Goal: Task Accomplishment & Management: Manage account settings

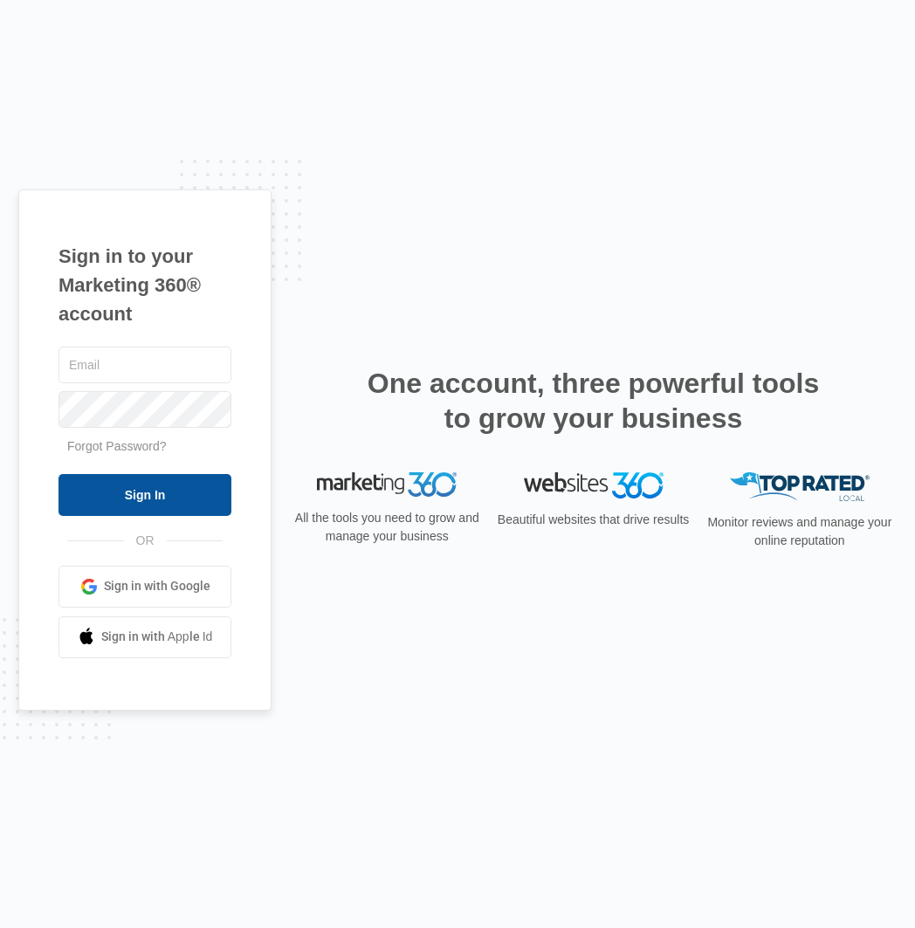
type input "[EMAIL_ADDRESS][DOMAIN_NAME]"
click at [183, 507] on input "Sign In" at bounding box center [145, 495] width 173 height 42
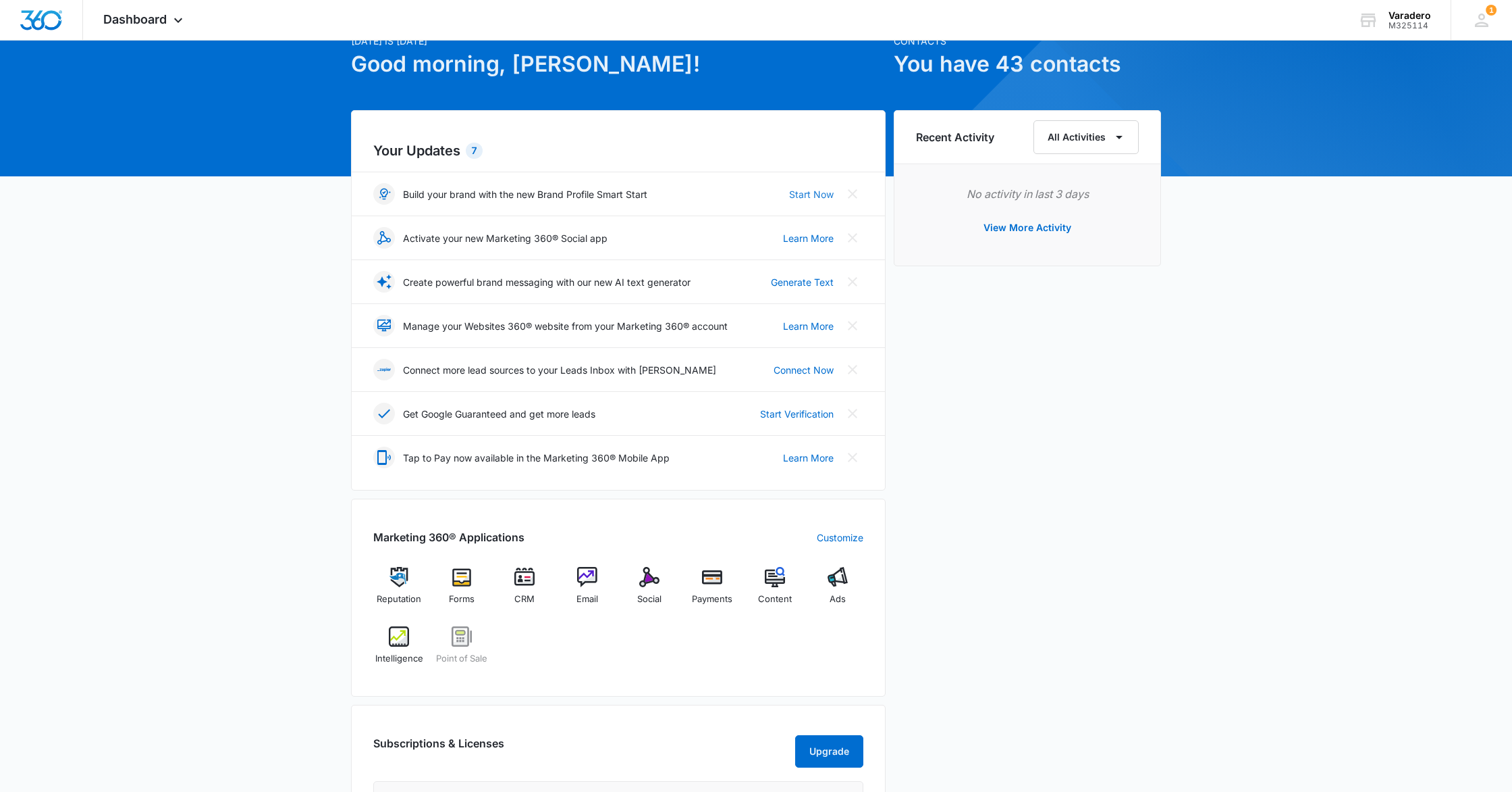
scroll to position [62, 0]
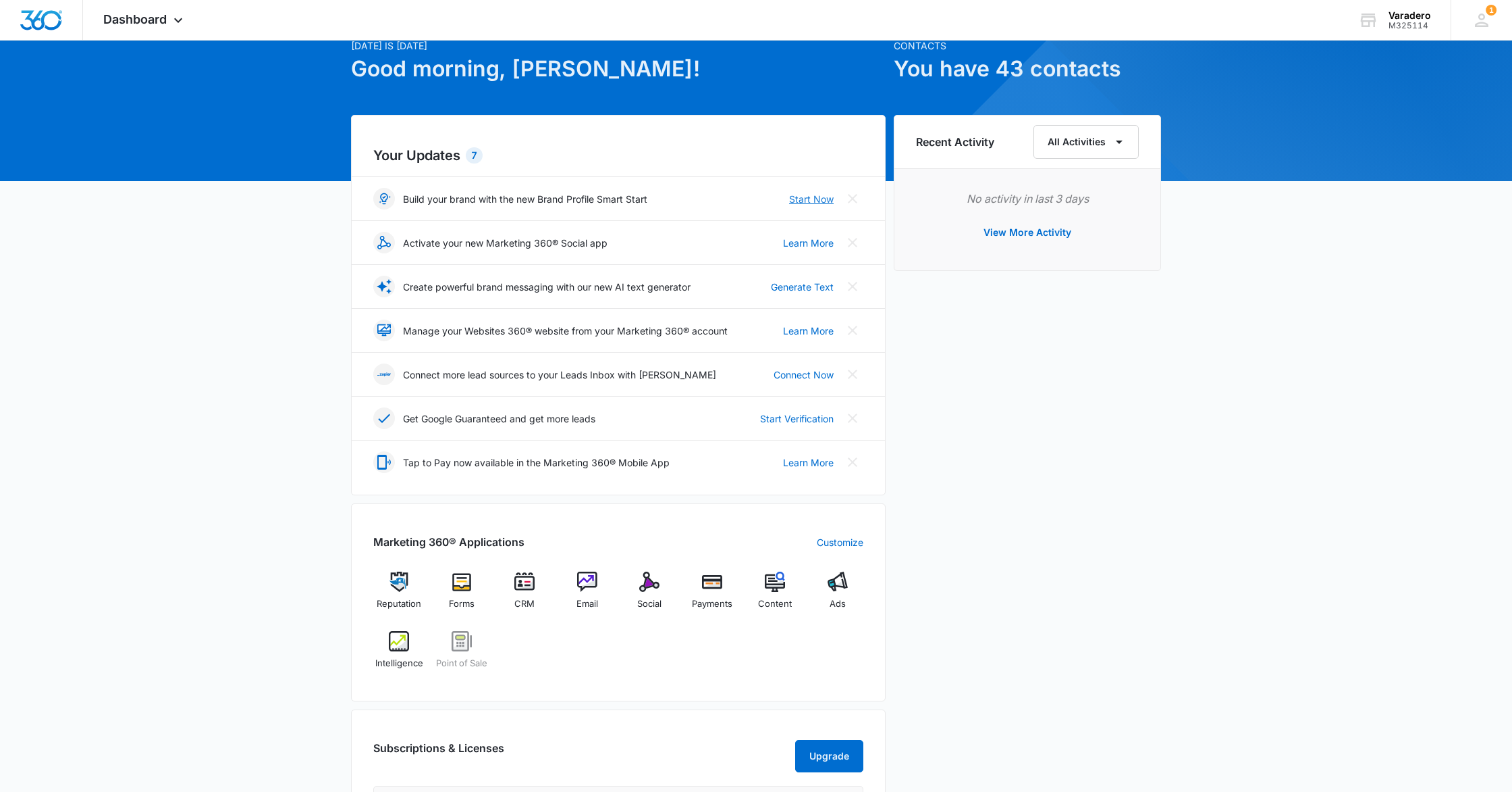
click at [707, 197] on link "Start Now" at bounding box center [812, 199] width 45 height 14
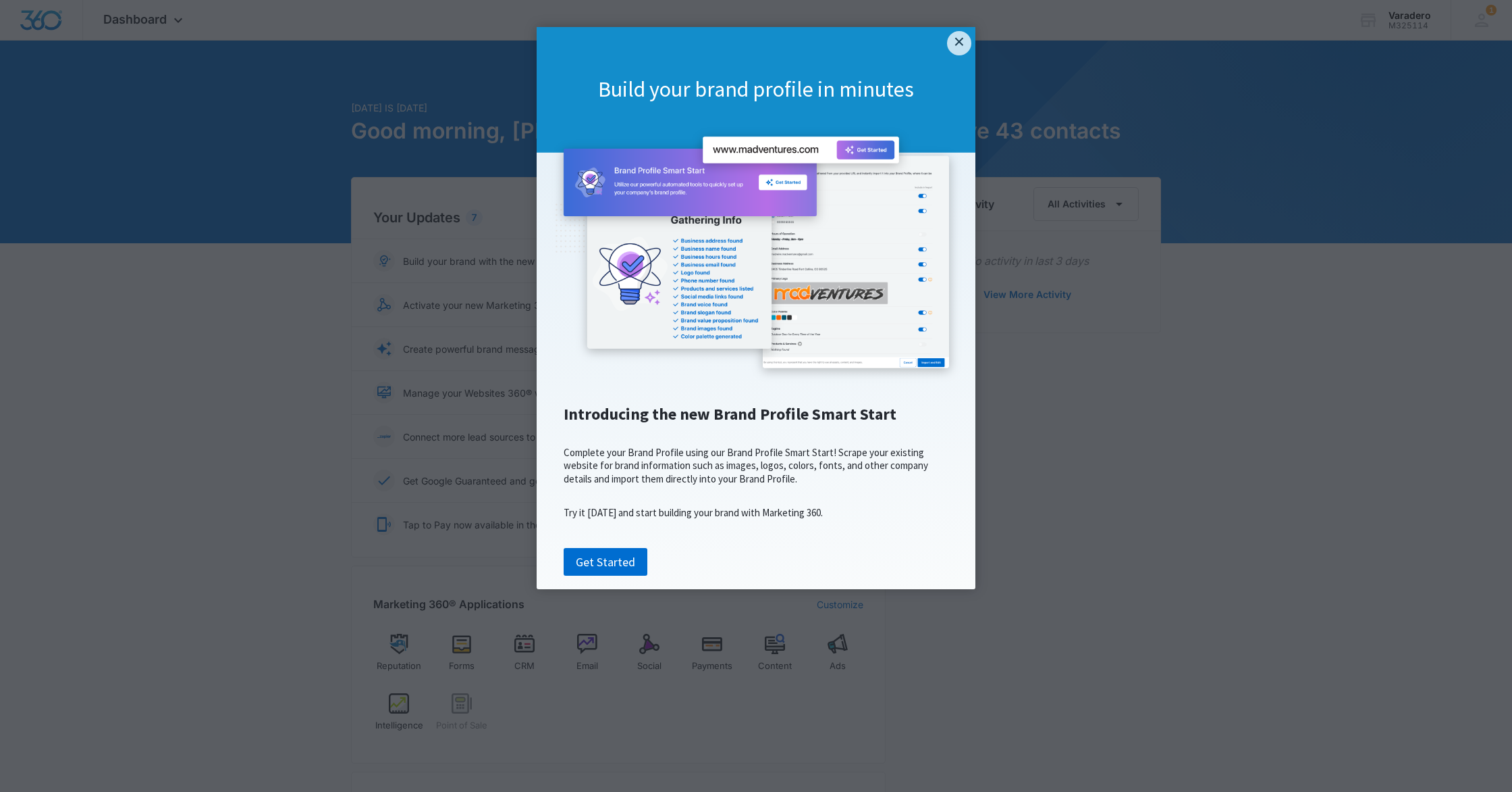
click at [707, 260] on img at bounding box center [756, 254] width 412 height 258
click at [707, 38] on link "×" at bounding box center [959, 43] width 24 height 24
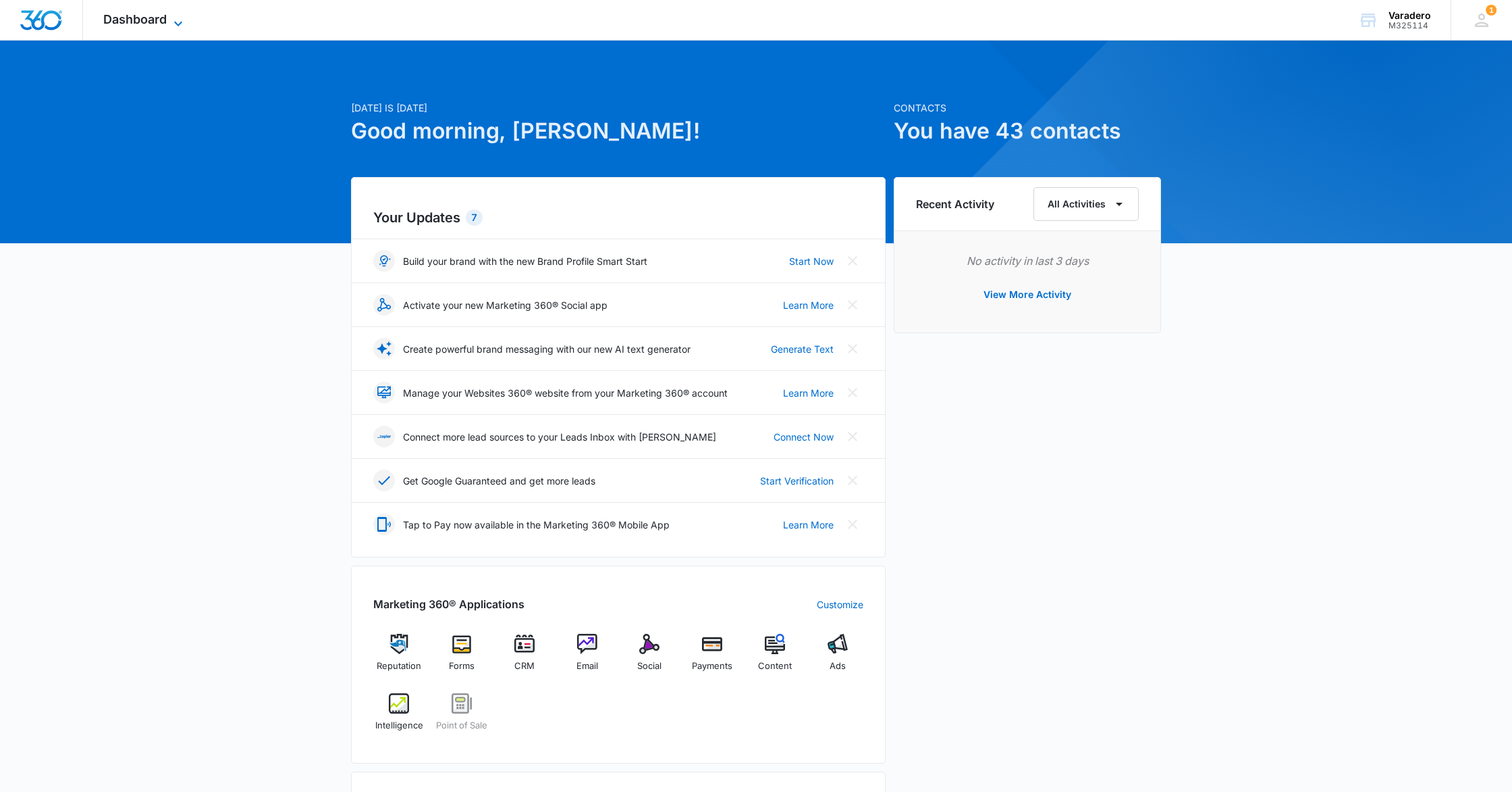
click at [146, 21] on span "Dashboard" at bounding box center [135, 19] width 63 height 14
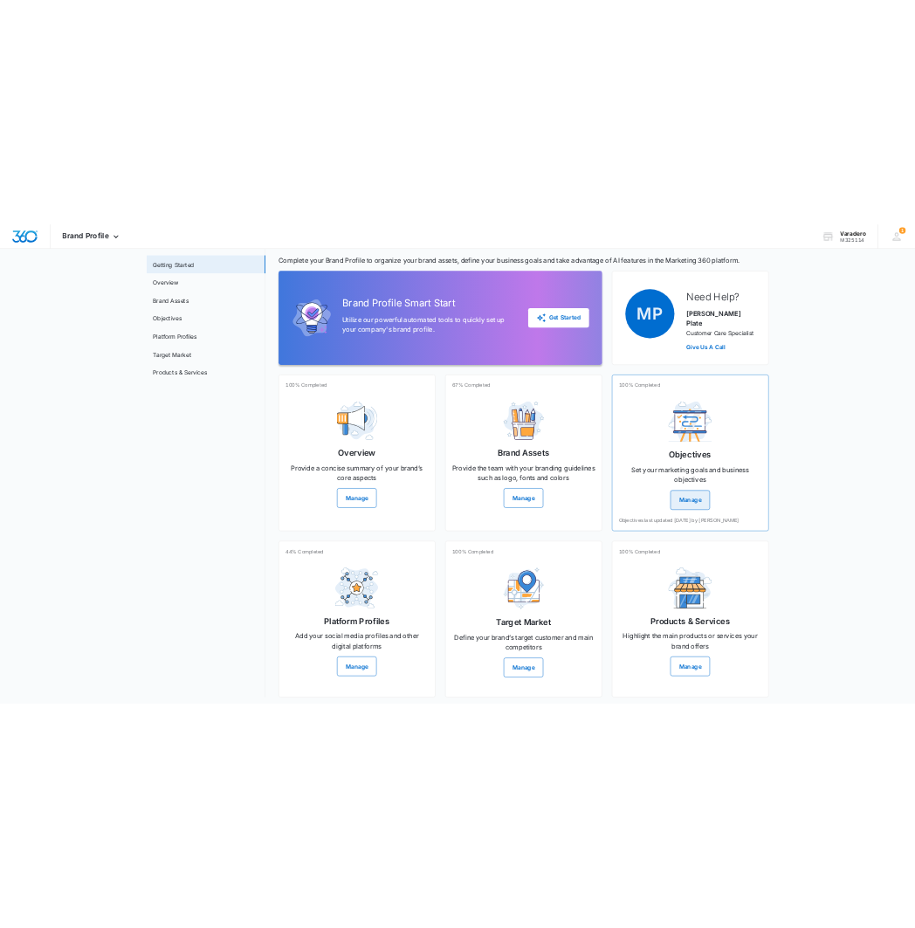
scroll to position [96, 0]
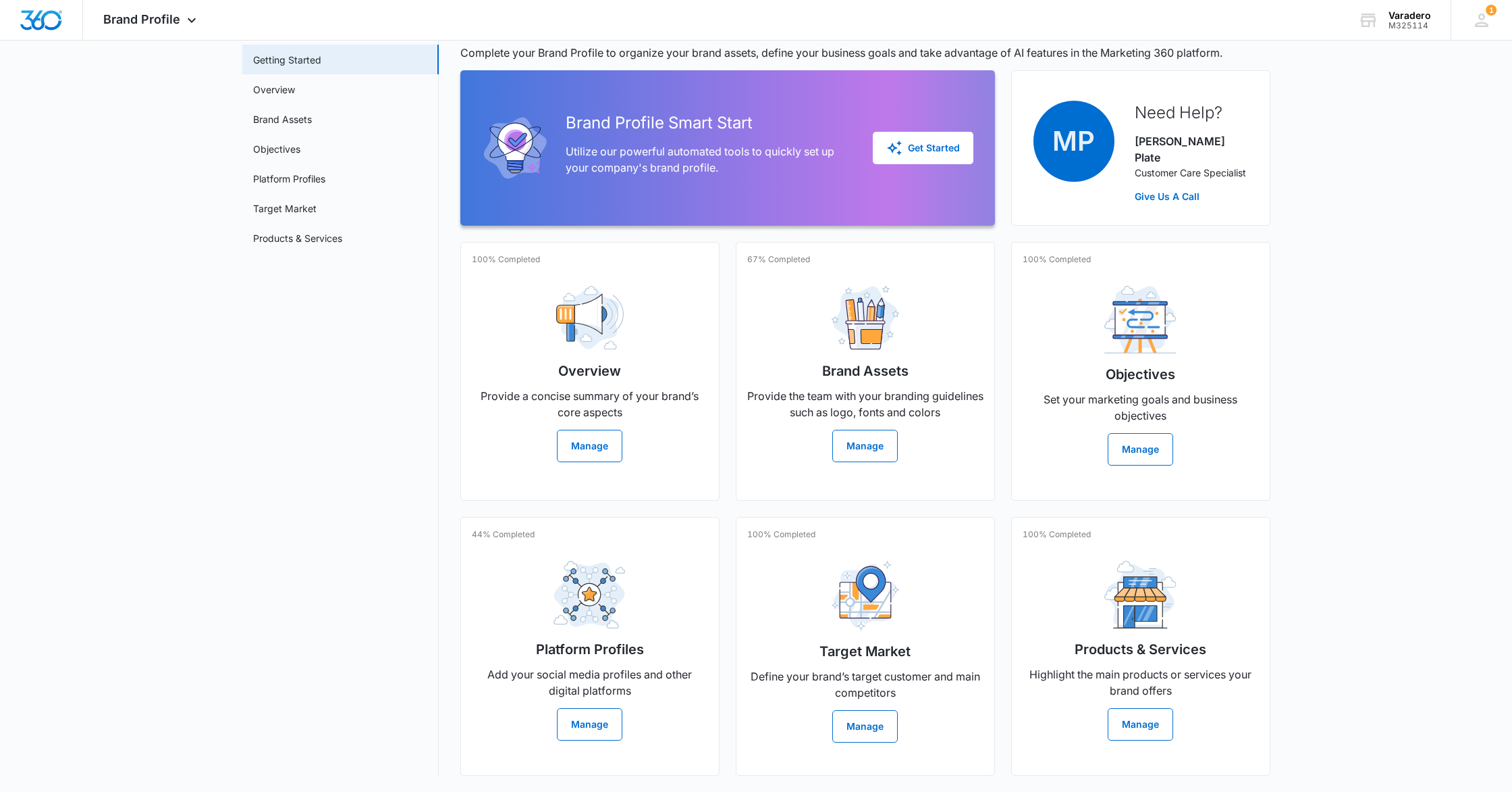
click at [272, 791] on div "Brand Profile Getting Started Overview Brand Assets Objectives Platform Profile…" at bounding box center [757, 402] width 1028 height 778
